Goal: Task Accomplishment & Management: Manage account settings

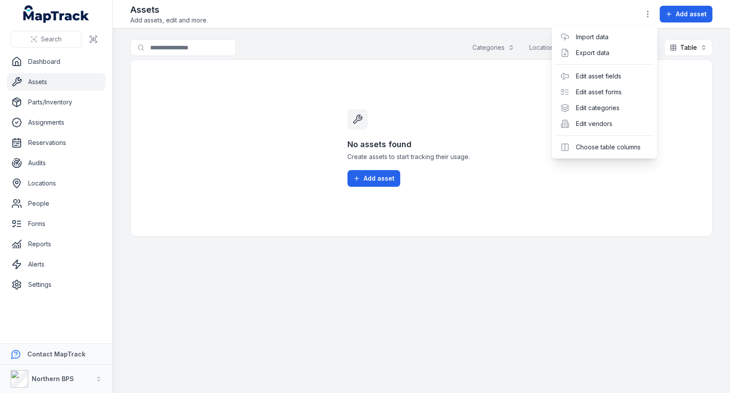
click at [287, 94] on div "Toggle Navigation Assets Add assets, edit and more. Add asset Search for assets…" at bounding box center [421, 196] width 617 height 393
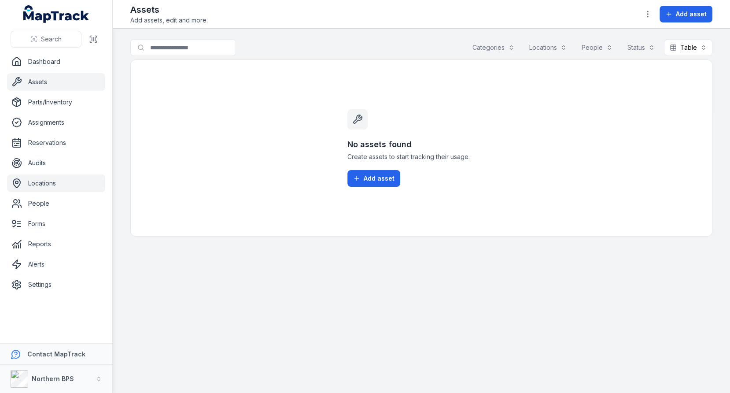
click at [38, 189] on link "Locations" at bounding box center [56, 183] width 98 height 18
click at [254, 128] on div "No assets found Create assets to start tracking their usage. Add asset" at bounding box center [421, 147] width 582 height 177
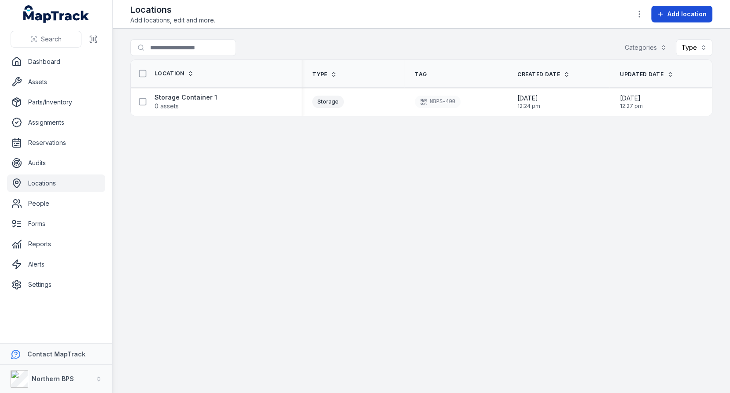
click at [659, 14] on icon at bounding box center [660, 14] width 7 height 7
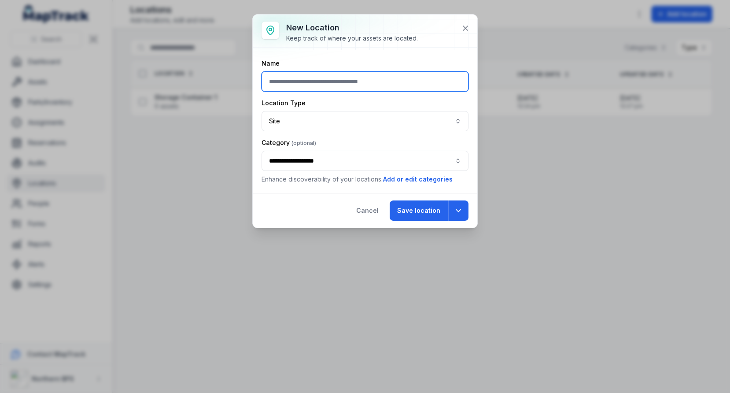
click at [290, 78] on input "text" at bounding box center [364, 81] width 207 height 20
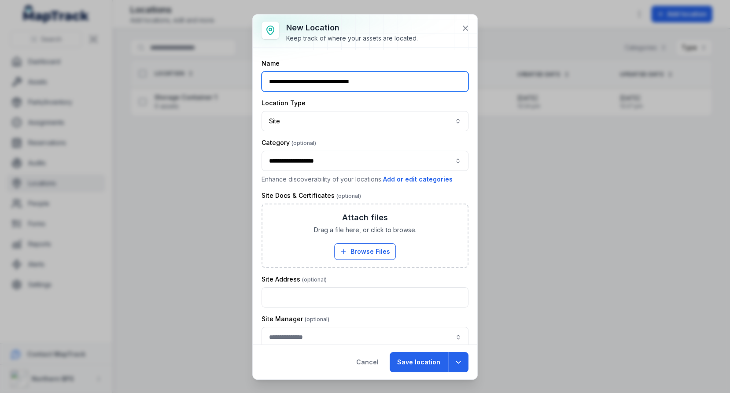
drag, startPoint x: 346, startPoint y: 80, endPoint x: 451, endPoint y: 80, distance: 105.2
click at [450, 80] on input "**********" at bounding box center [364, 81] width 207 height 20
type input "**********"
click at [402, 100] on div "Location Type" at bounding box center [364, 103] width 207 height 9
click at [375, 131] on div "**********" at bounding box center [364, 284] width 207 height 451
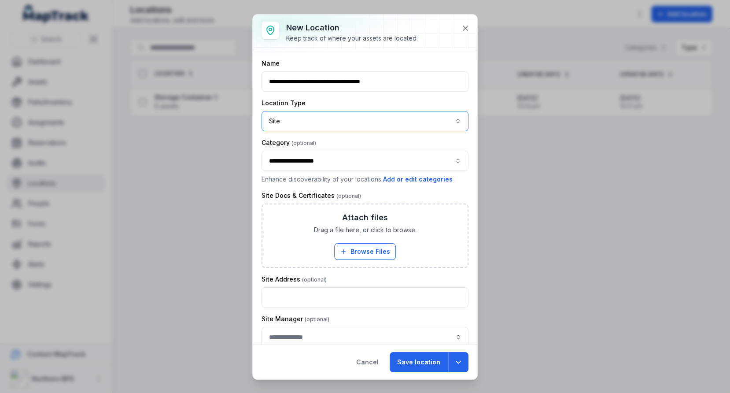
click at [382, 126] on button "Site ****" at bounding box center [364, 121] width 207 height 20
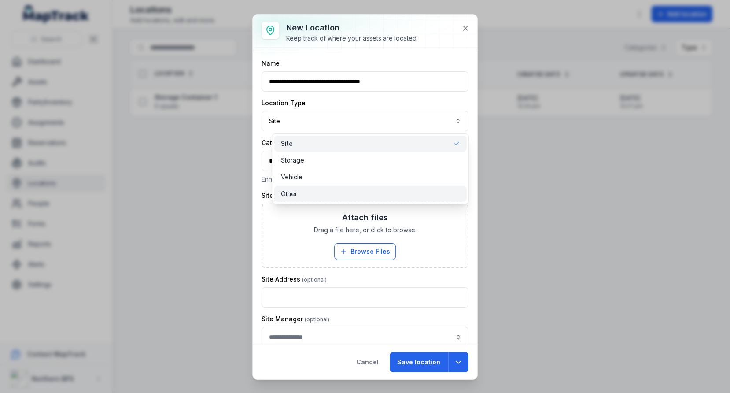
click at [352, 191] on div "Other" at bounding box center [370, 193] width 178 height 9
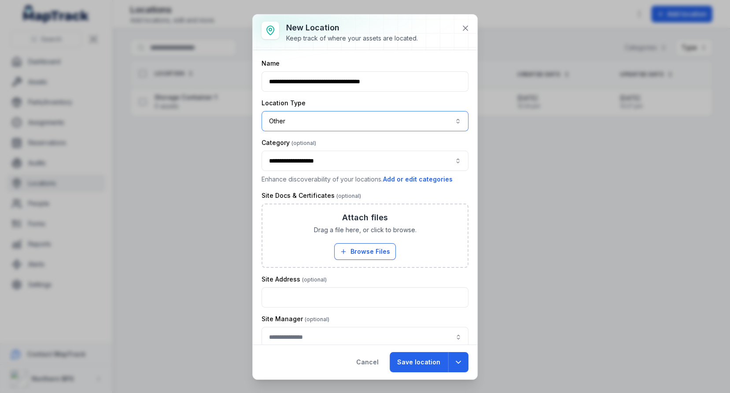
click at [375, 151] on button "**********" at bounding box center [364, 161] width 207 height 20
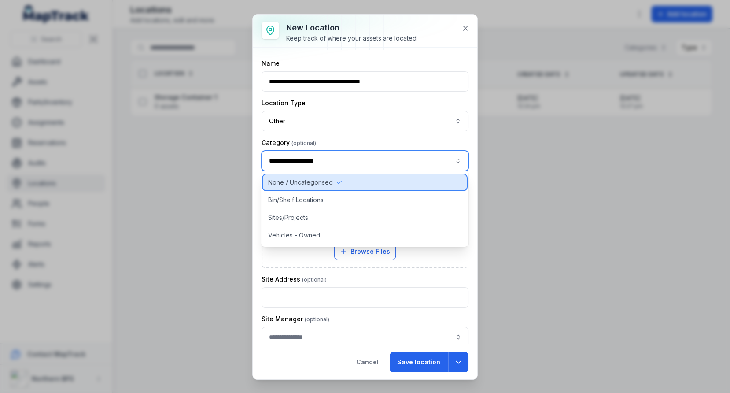
click at [367, 180] on div "None / Uncategorised" at bounding box center [365, 182] width 204 height 16
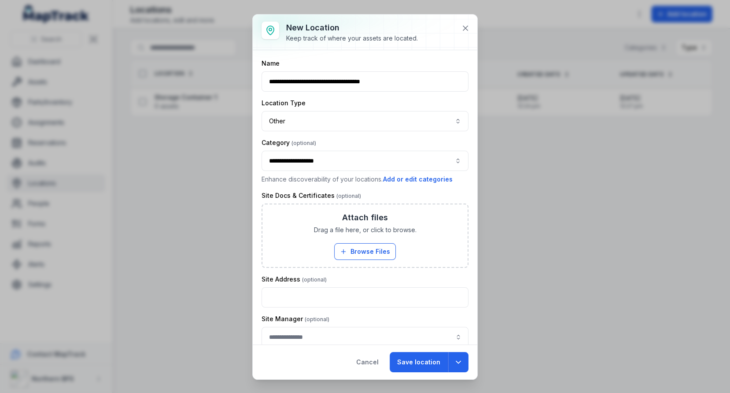
click at [389, 143] on div "Category" at bounding box center [364, 142] width 207 height 9
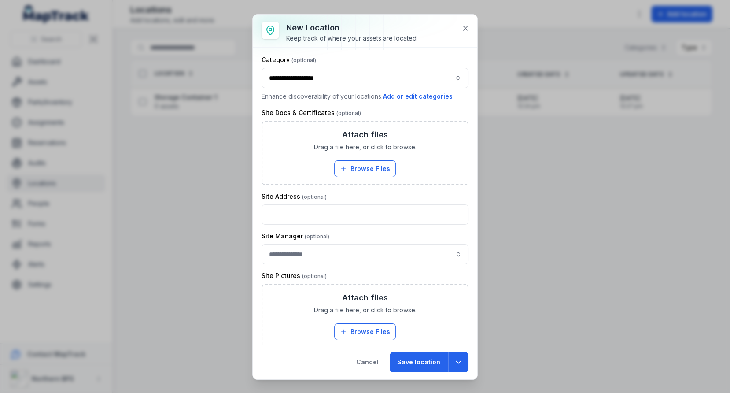
scroll to position [169, 0]
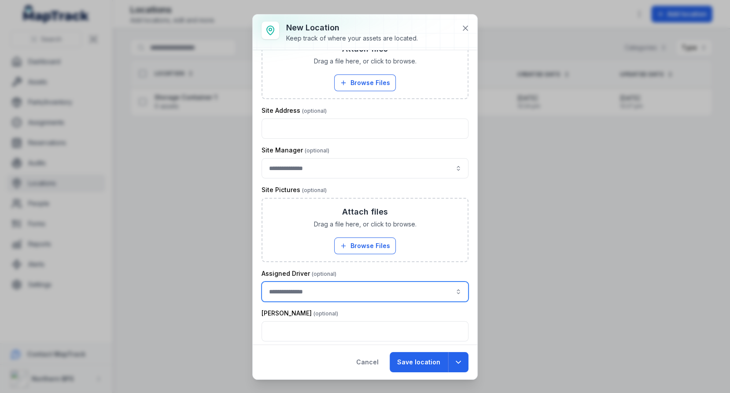
click at [346, 288] on input "location-add:cf[149ac8a9-c501-4e16-abdd-51885dd7f259]-label" at bounding box center [364, 291] width 207 height 20
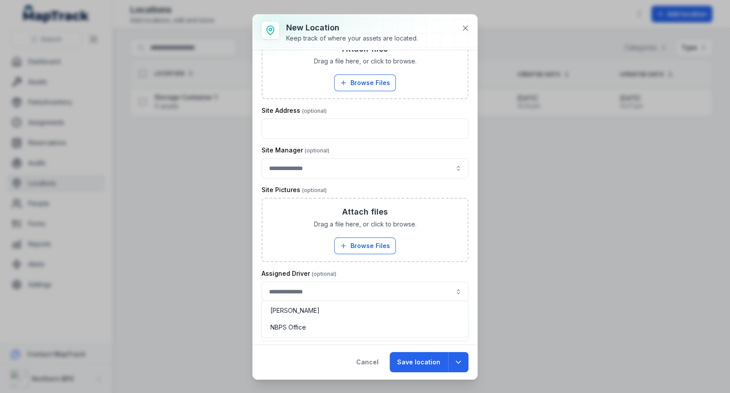
click at [369, 161] on div "**********" at bounding box center [364, 115] width 207 height 451
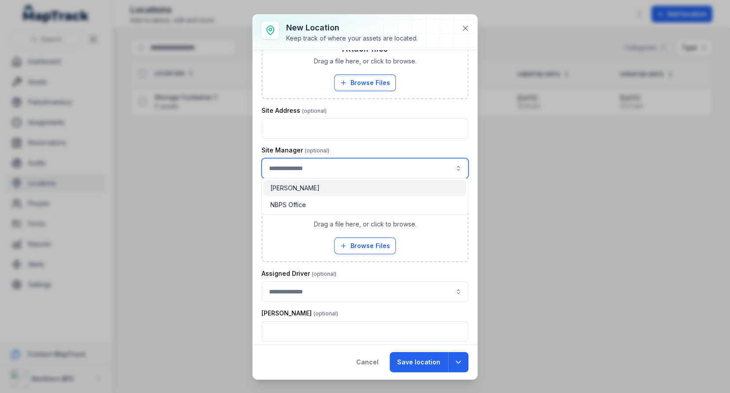
click at [369, 161] on input "location-add:cf[ad2ca02f-9e6c-4afe-8b61-341f6d17c01f]-label" at bounding box center [364, 168] width 207 height 20
click at [385, 142] on div "**********" at bounding box center [364, 115] width 207 height 451
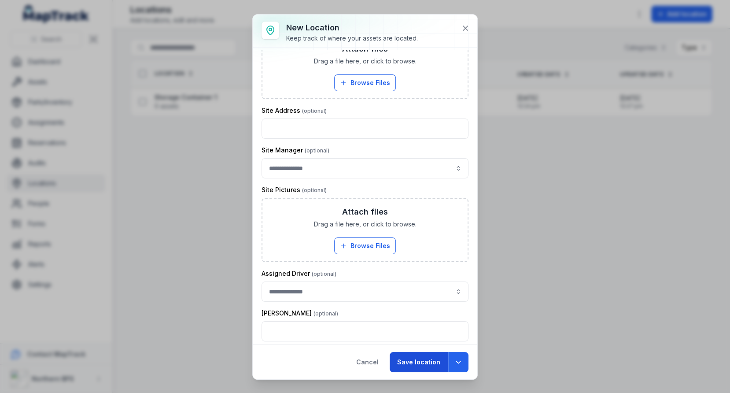
click at [419, 360] on button "Save location" at bounding box center [419, 362] width 58 height 20
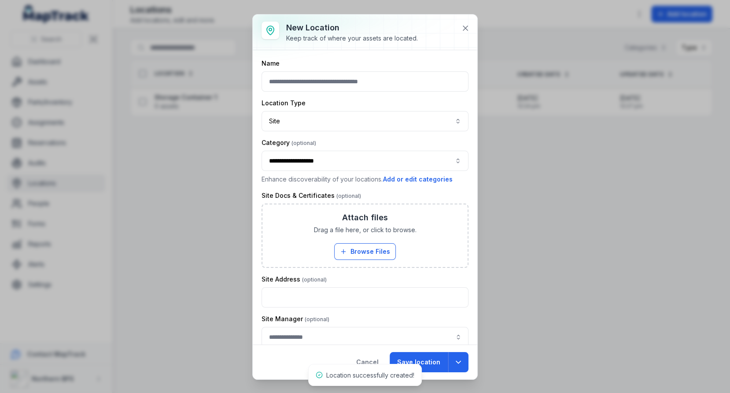
click at [241, 204] on div "**********" at bounding box center [365, 196] width 730 height 393
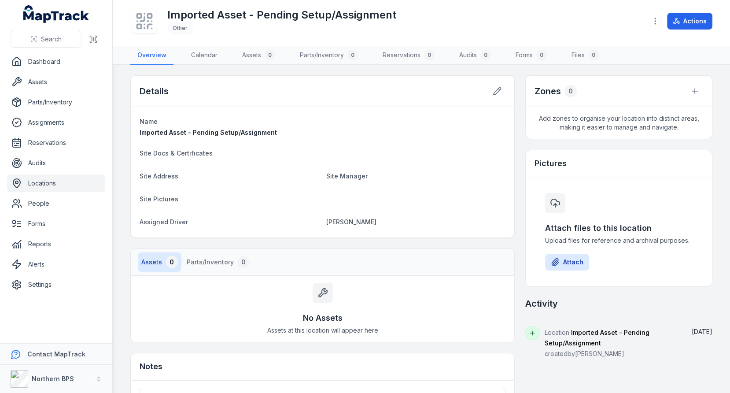
click at [257, 17] on h1 "Imported Asset - Pending Setup/Assignment" at bounding box center [281, 15] width 229 height 14
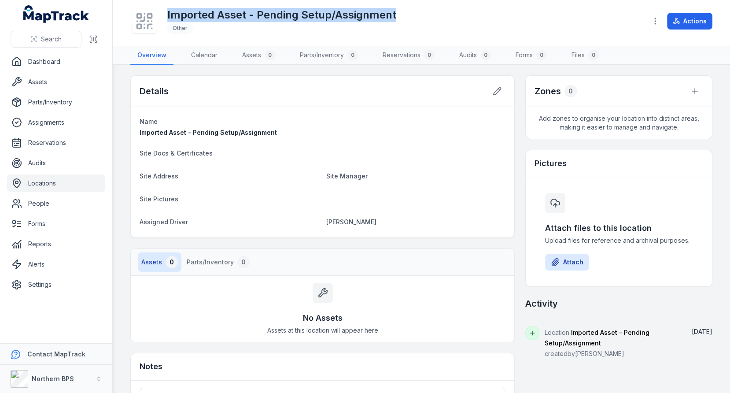
click at [257, 17] on h1 "Imported Asset - Pending Setup/Assignment" at bounding box center [281, 15] width 229 height 14
copy h1 "Imported Asset - Pending Setup/Assignment"
click at [66, 83] on link "Assets" at bounding box center [56, 82] width 98 height 18
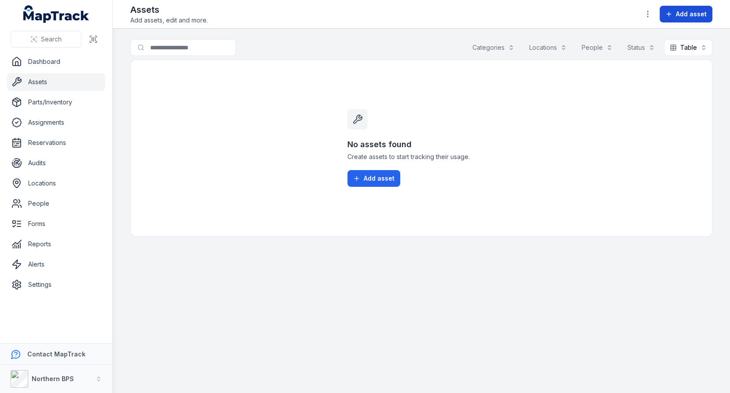
click at [688, 17] on span "Add asset" at bounding box center [691, 14] width 31 height 9
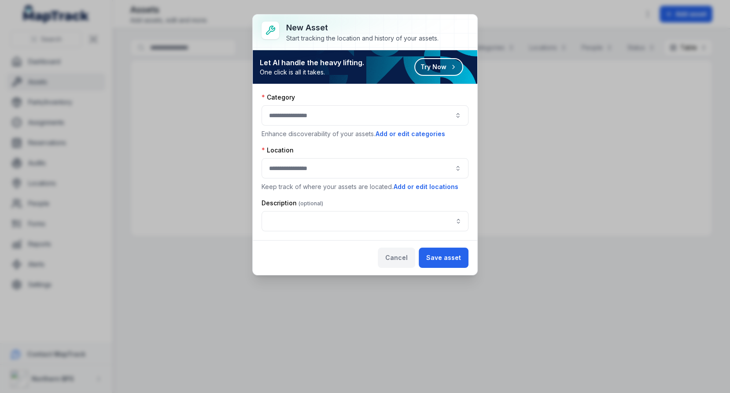
click at [401, 249] on button "Cancel" at bounding box center [396, 257] width 37 height 20
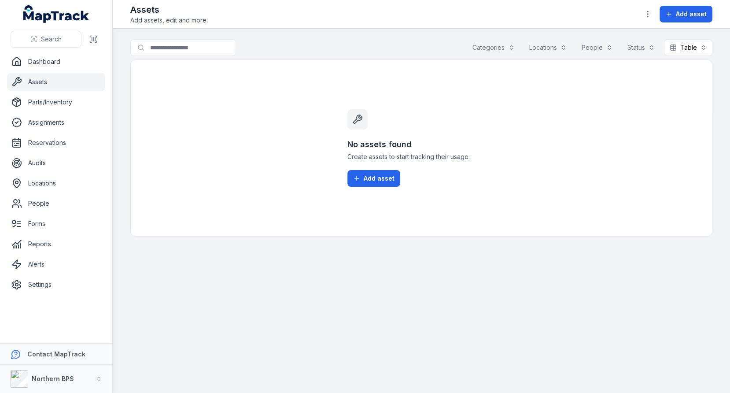
click at [640, 15] on div "Assets Add assets, edit and more. Add asset" at bounding box center [421, 14] width 582 height 21
click at [644, 15] on icon "button" at bounding box center [647, 14] width 9 height 9
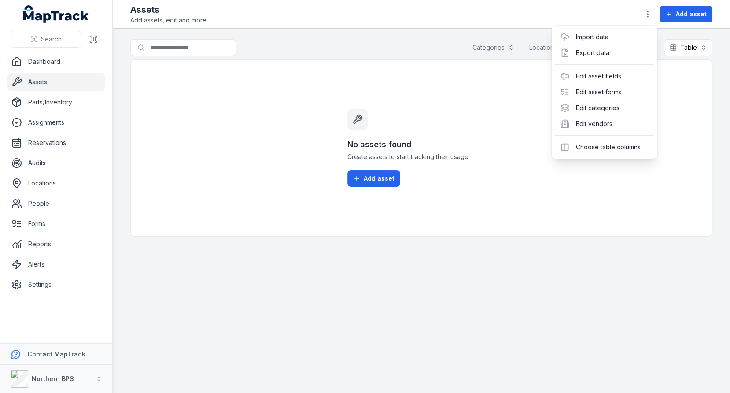
click at [419, 38] on div "Toggle Navigation Assets Add assets, edit and more. Add asset Search for assets…" at bounding box center [421, 196] width 617 height 393
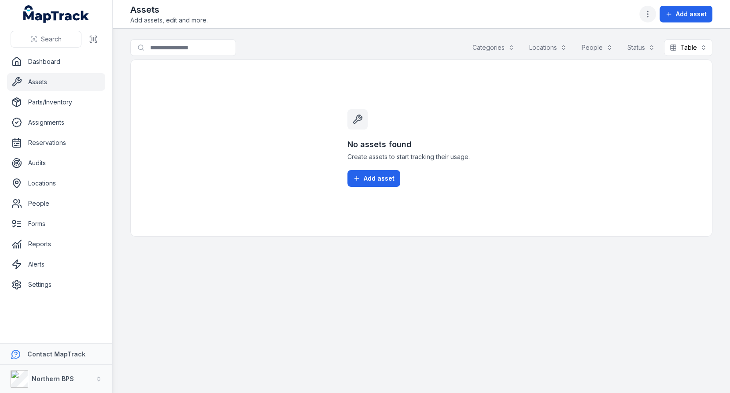
click at [647, 17] on icon "button" at bounding box center [647, 14] width 9 height 9
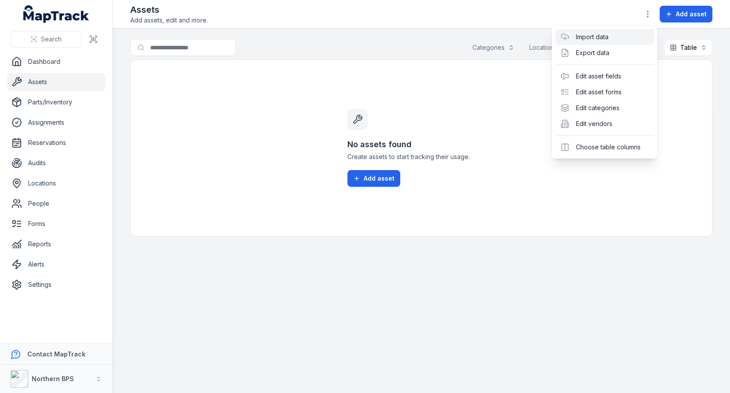
click at [578, 41] on link "Import data" at bounding box center [591, 37] width 33 height 9
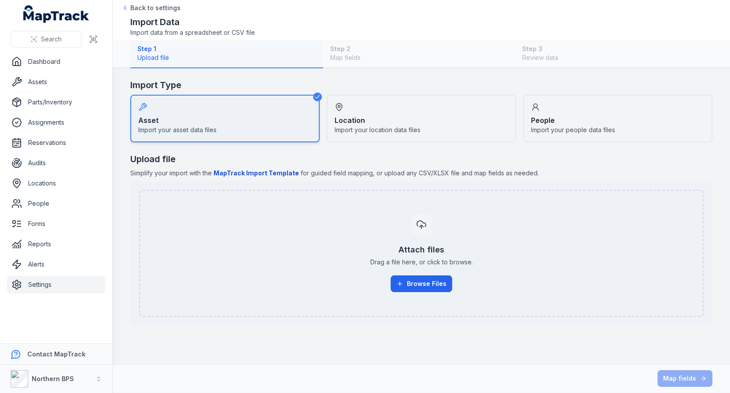
click at [414, 291] on div "Attach files Drag a file here, or click to browse. Browse Files" at bounding box center [421, 253] width 545 height 92
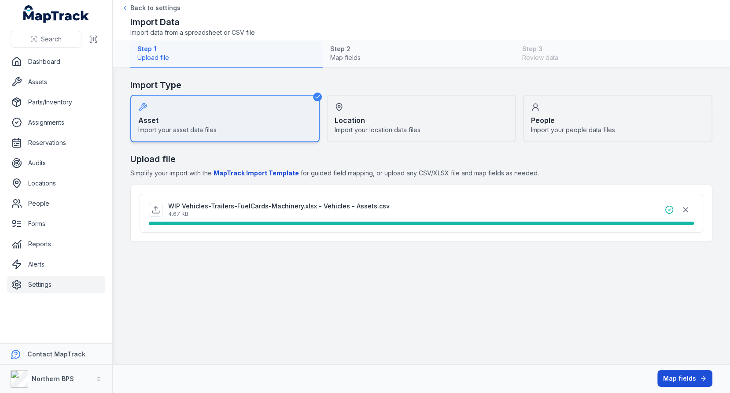
click at [671, 375] on button "Map fields" at bounding box center [684, 378] width 55 height 17
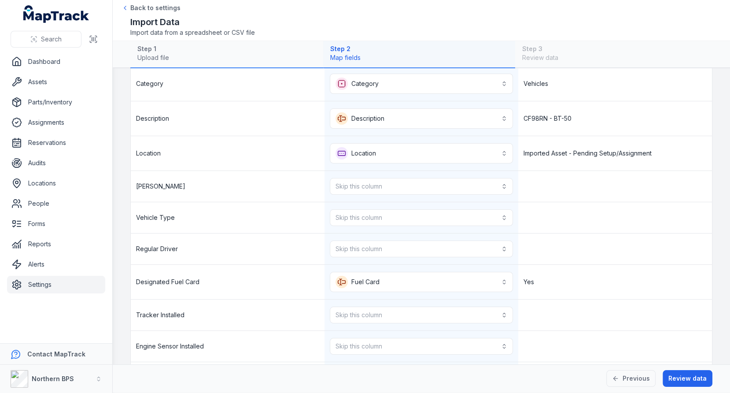
scroll to position [3, 0]
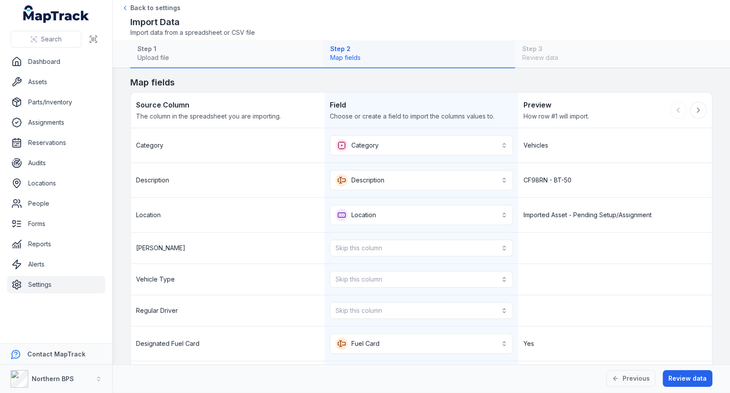
click at [542, 149] on div "Vehicles" at bounding box center [615, 145] width 194 height 34
click at [547, 180] on div "CF98RN - BT-50" at bounding box center [615, 180] width 194 height 34
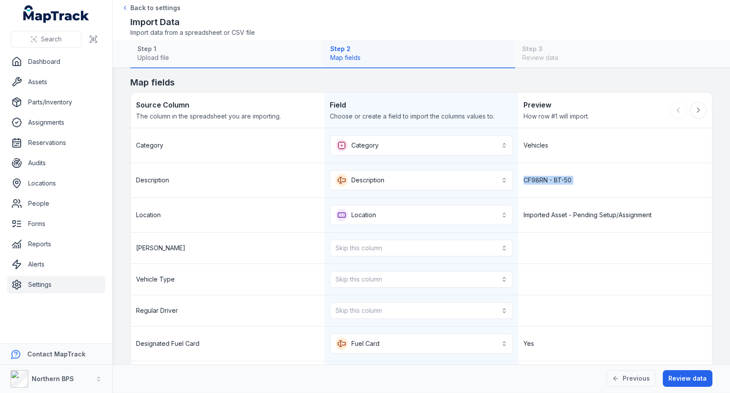
click at [547, 180] on div "CF98RN - BT-50" at bounding box center [615, 180] width 194 height 34
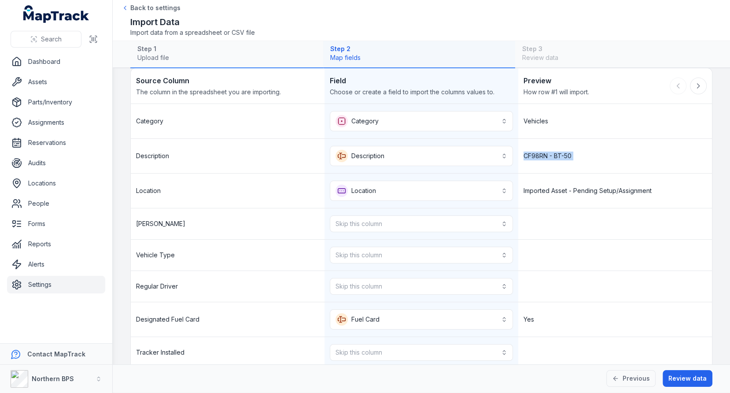
scroll to position [57, 0]
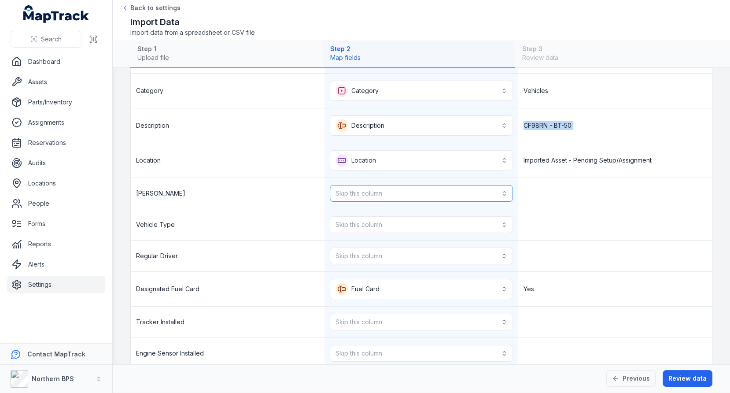
click at [459, 192] on button "Skip this column" at bounding box center [421, 193] width 183 height 17
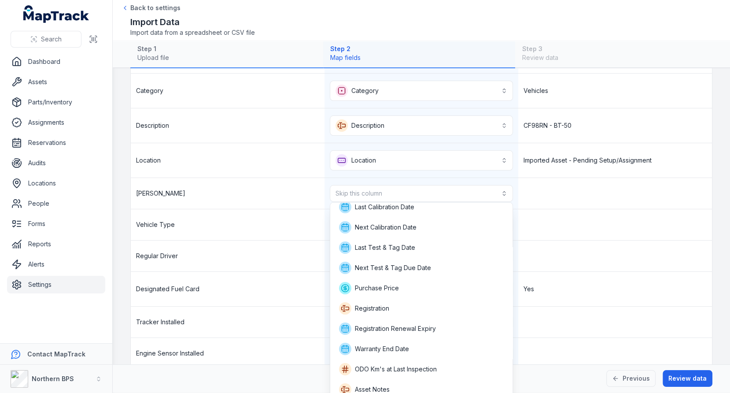
scroll to position [65, 0]
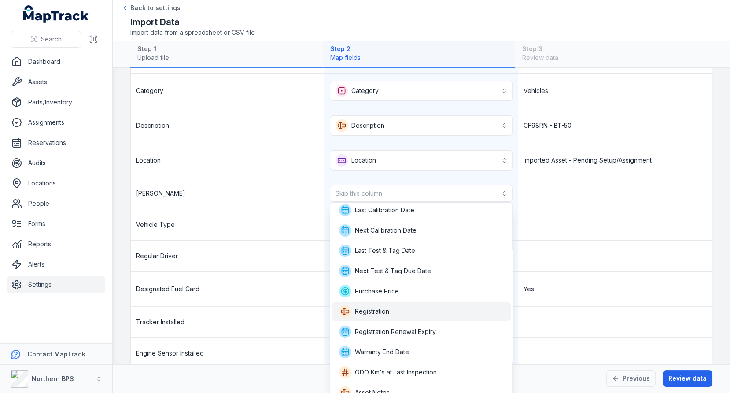
click at [397, 305] on div "Registration" at bounding box center [421, 311] width 165 height 12
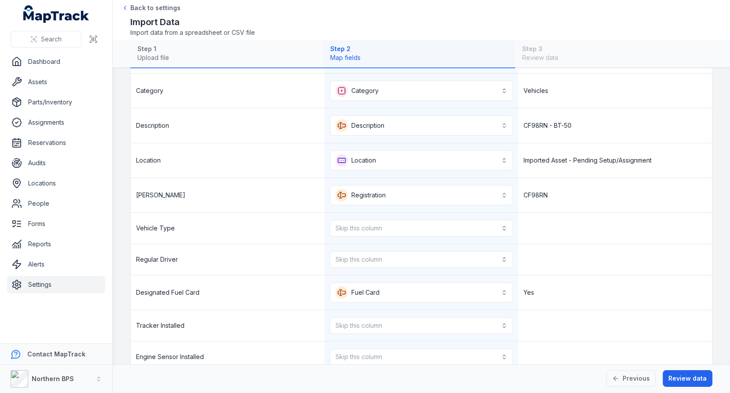
click at [561, 178] on div "CF98RN" at bounding box center [615, 195] width 194 height 34
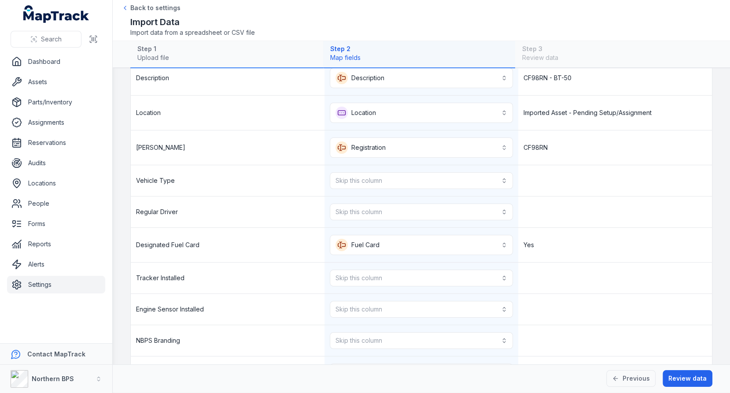
scroll to position [139, 0]
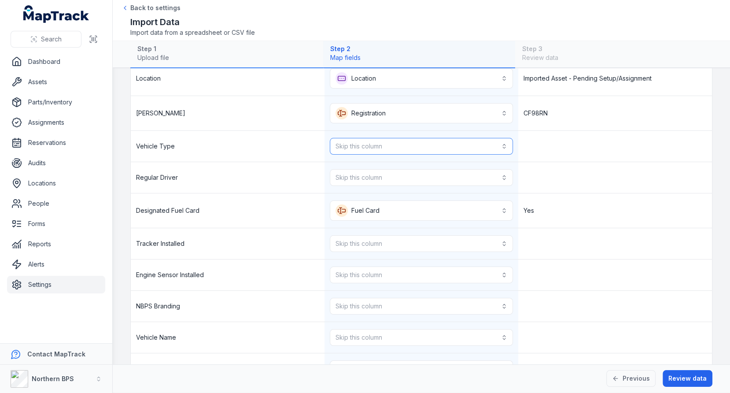
click at [427, 147] on button "Skip this column" at bounding box center [421, 146] width 183 height 17
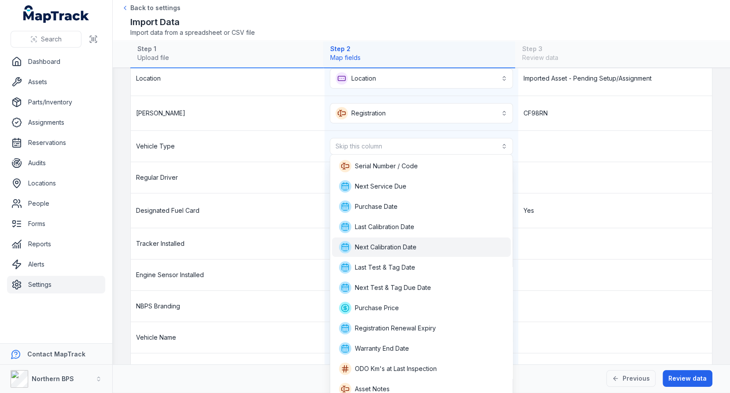
scroll to position [4, 0]
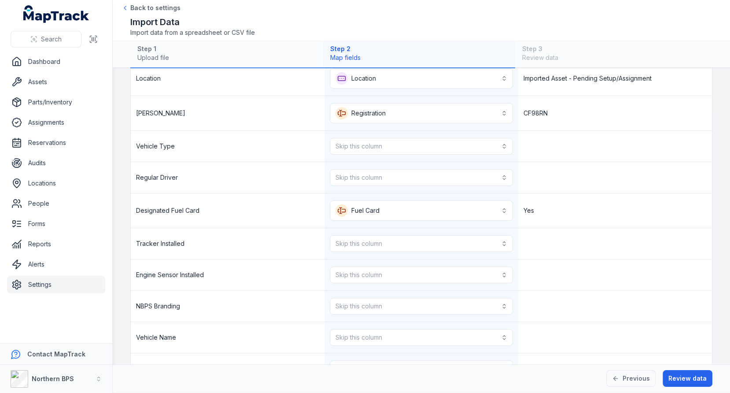
click at [228, 200] on div "Designated Fuel Card" at bounding box center [228, 210] width 194 height 34
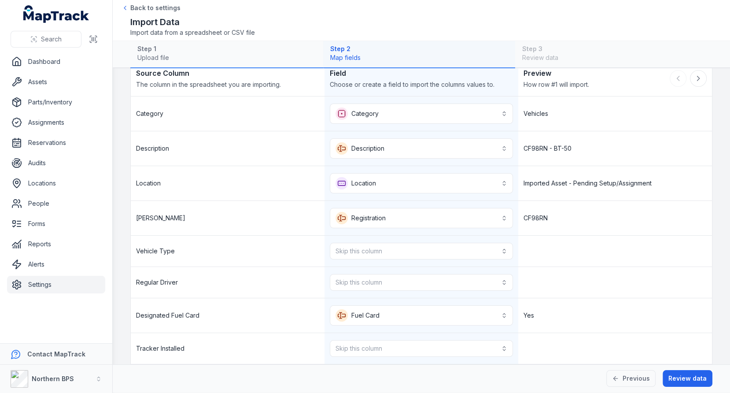
click at [168, 246] on span "Vehicle Type" at bounding box center [155, 250] width 39 height 9
copy span "Vehicle Type"
click at [245, 253] on div "Vehicle Type" at bounding box center [228, 250] width 194 height 31
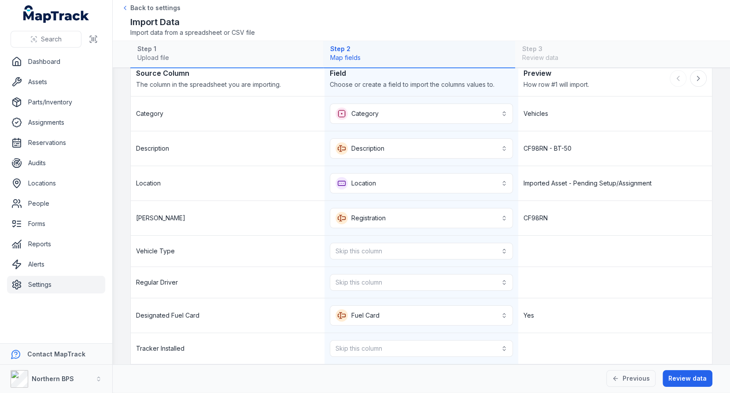
click at [227, 217] on div "[PERSON_NAME]" at bounding box center [228, 218] width 194 height 34
click at [349, 248] on button "Skip this column" at bounding box center [421, 251] width 183 height 17
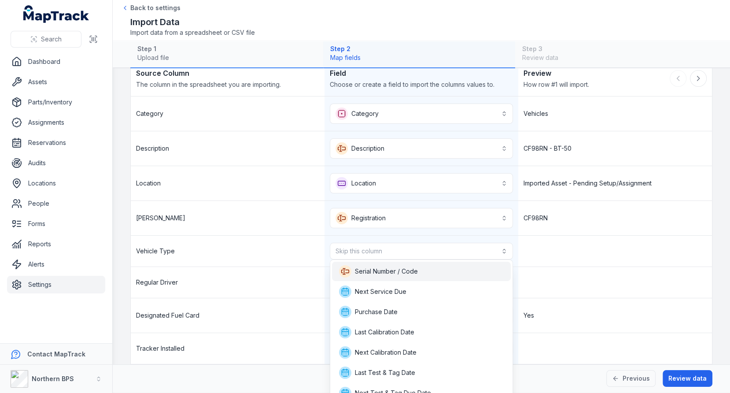
click at [357, 272] on span "Serial Number / Code" at bounding box center [386, 271] width 63 height 9
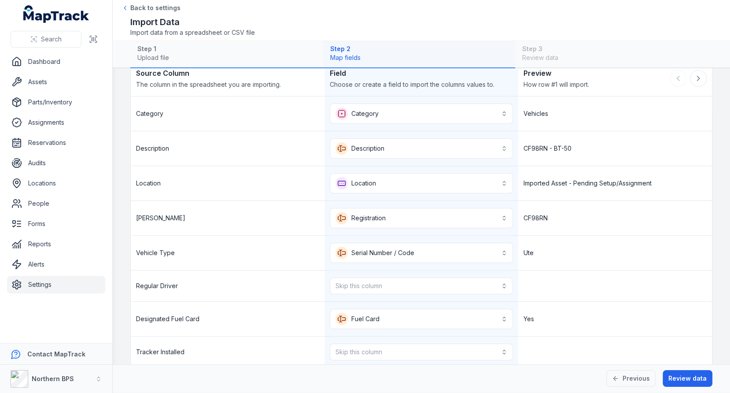
click at [526, 246] on div "Ute" at bounding box center [615, 252] width 194 height 34
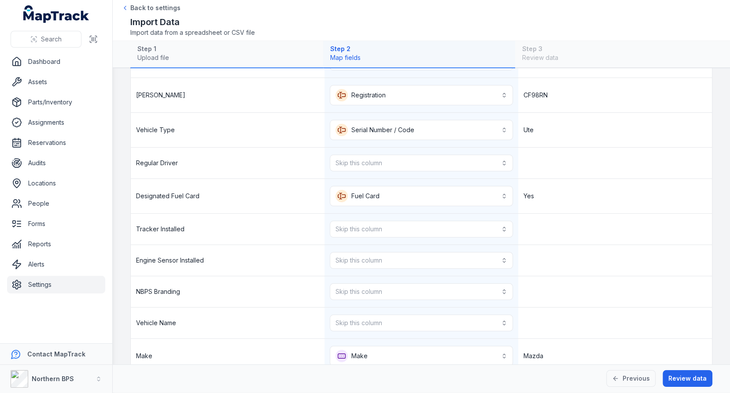
scroll to position [187, 0]
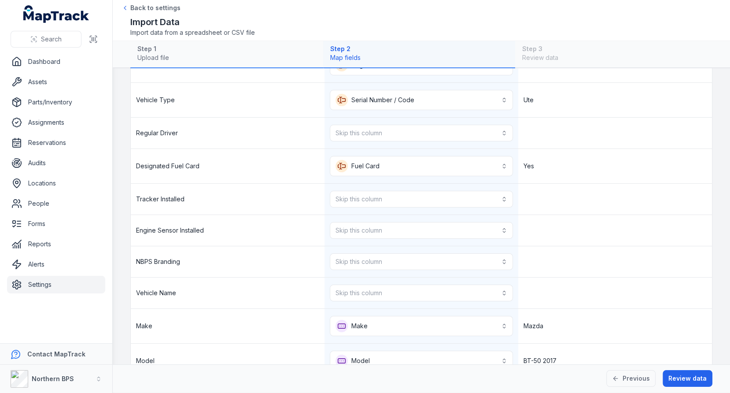
click at [46, 286] on link "Settings" at bounding box center [56, 285] width 98 height 18
click at [217, 157] on div "Designated Fuel Card" at bounding box center [228, 166] width 194 height 34
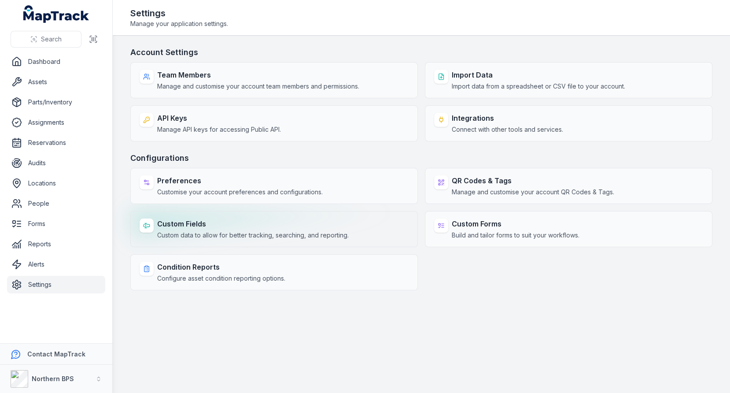
click at [239, 225] on strong "Custom Fields" at bounding box center [252, 223] width 191 height 11
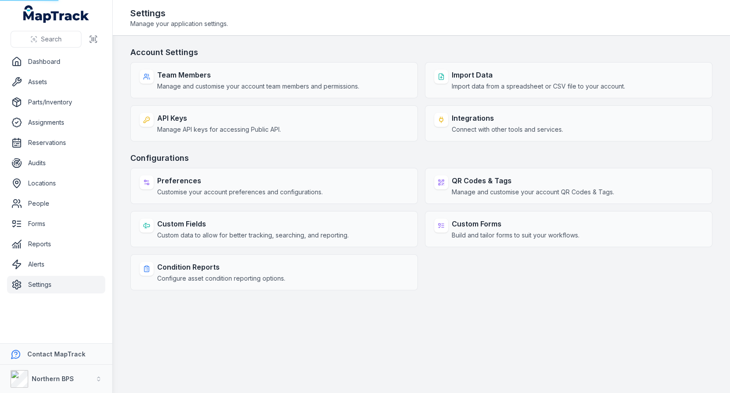
click at [330, 158] on h3 "Configurations" at bounding box center [421, 158] width 582 height 12
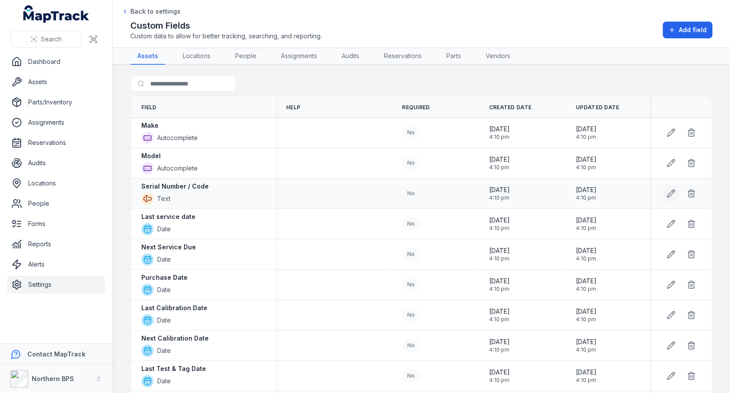
click at [673, 195] on icon at bounding box center [670, 193] width 9 height 9
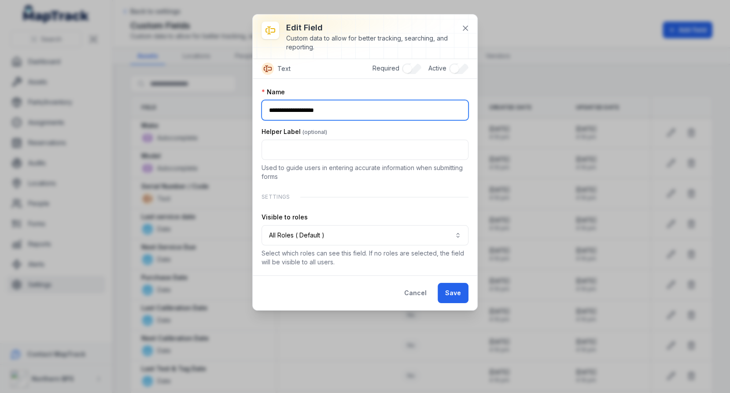
click at [331, 112] on input "**********" at bounding box center [364, 110] width 207 height 20
click at [317, 112] on input "**********" at bounding box center [364, 110] width 207 height 20
type input "**********"
click at [361, 91] on div "Name" at bounding box center [364, 92] width 207 height 9
click at [312, 111] on input "**********" at bounding box center [364, 110] width 207 height 20
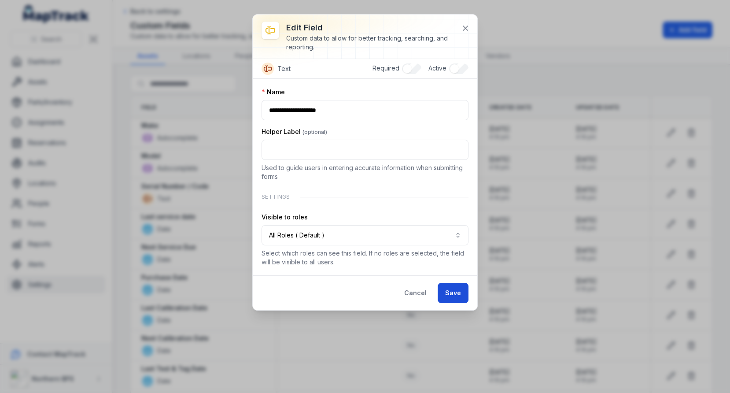
click at [450, 283] on button "Save" at bounding box center [452, 293] width 31 height 20
